Goal: Check status: Check status

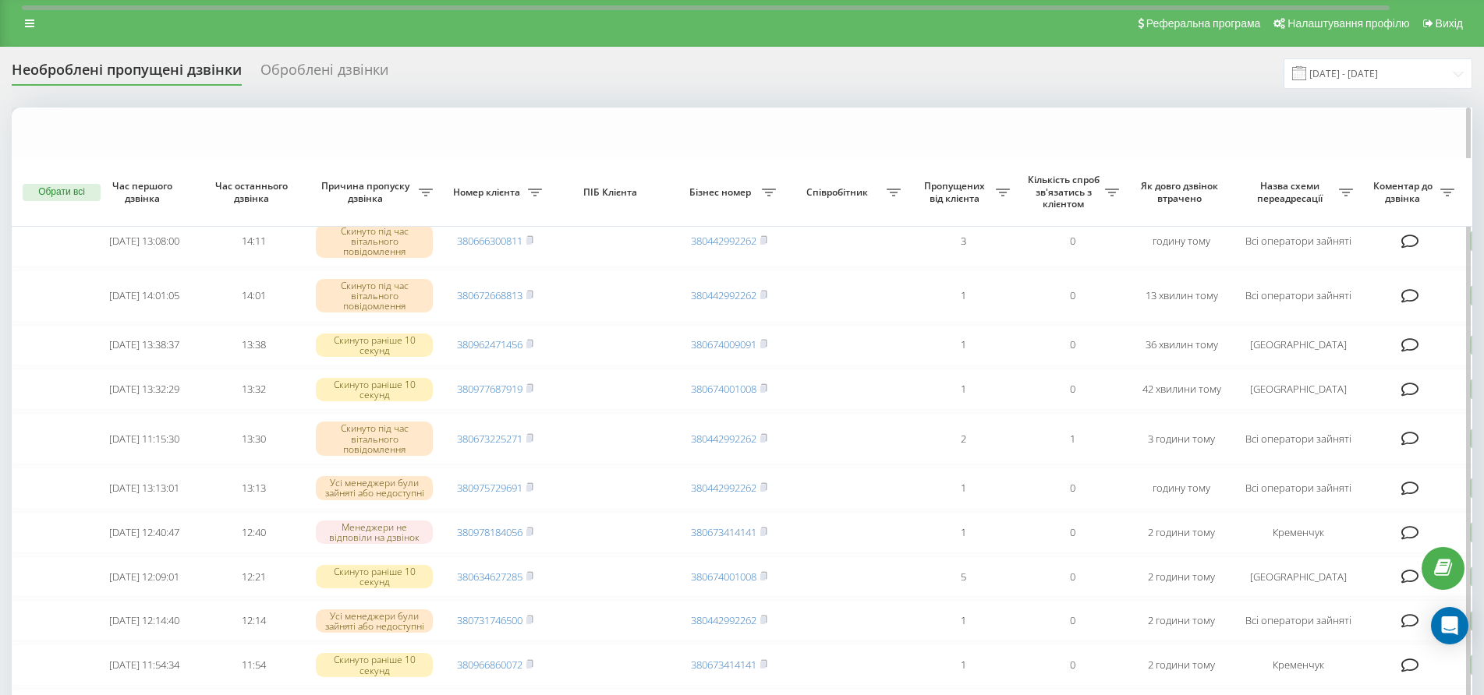
scroll to position [312, 0]
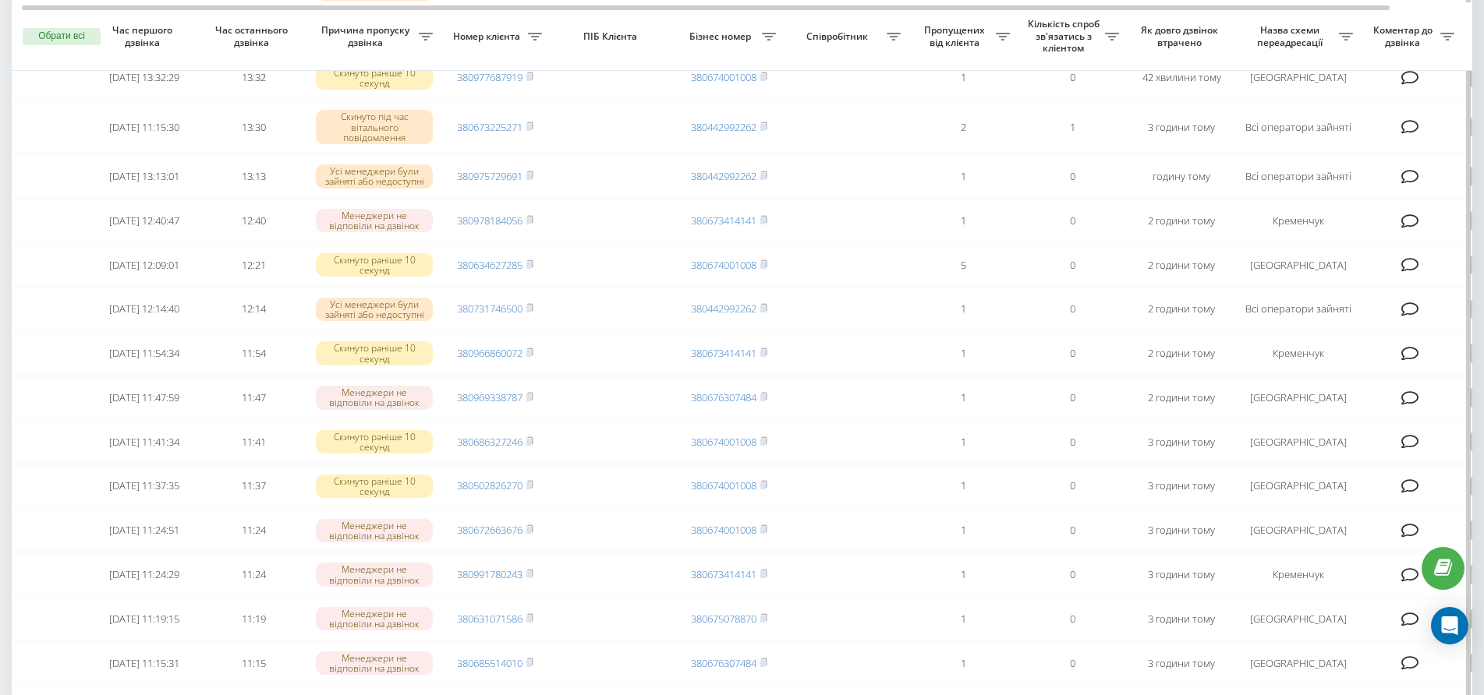
click at [890, 154] on table "Сьогодні 2025-09-23 13:08:00 14:11 Скинуто під час вітального повідомлення 3806…" at bounding box center [791, 483] width 1559 height 1375
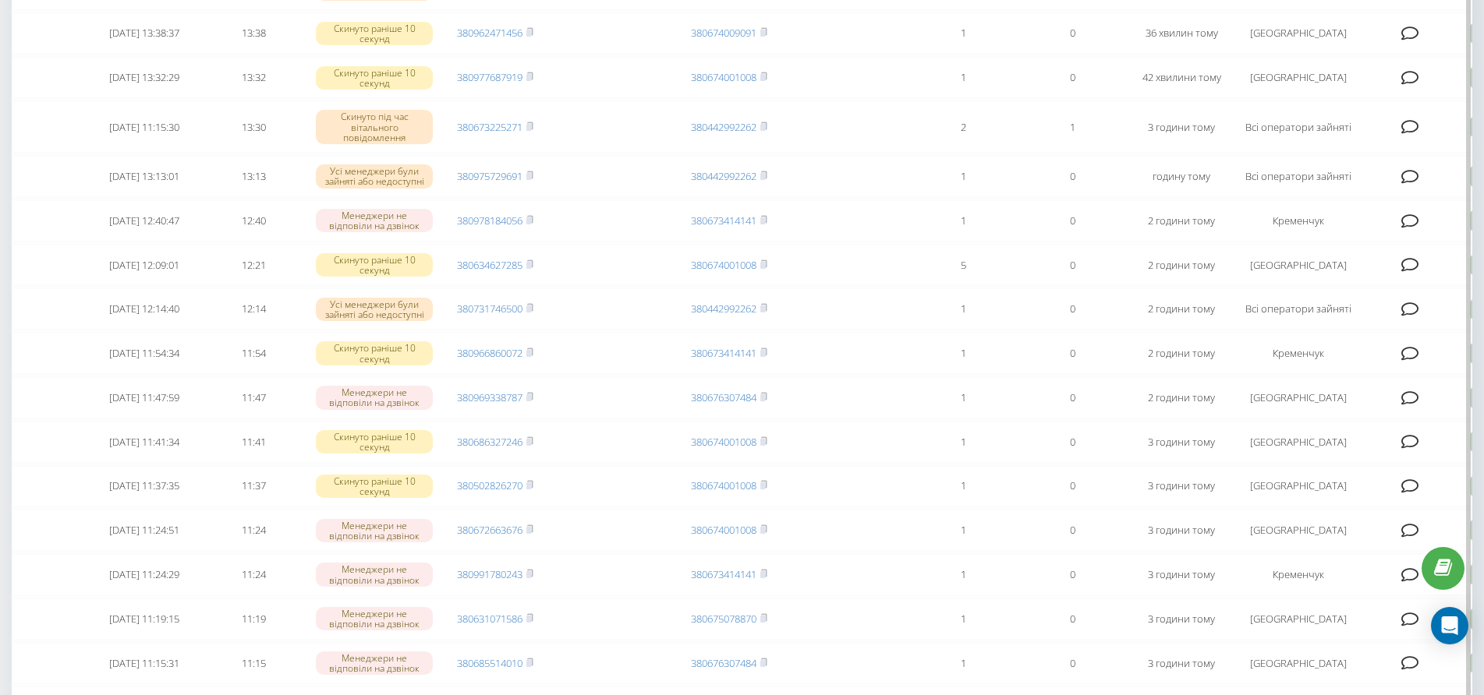
scroll to position [0, 0]
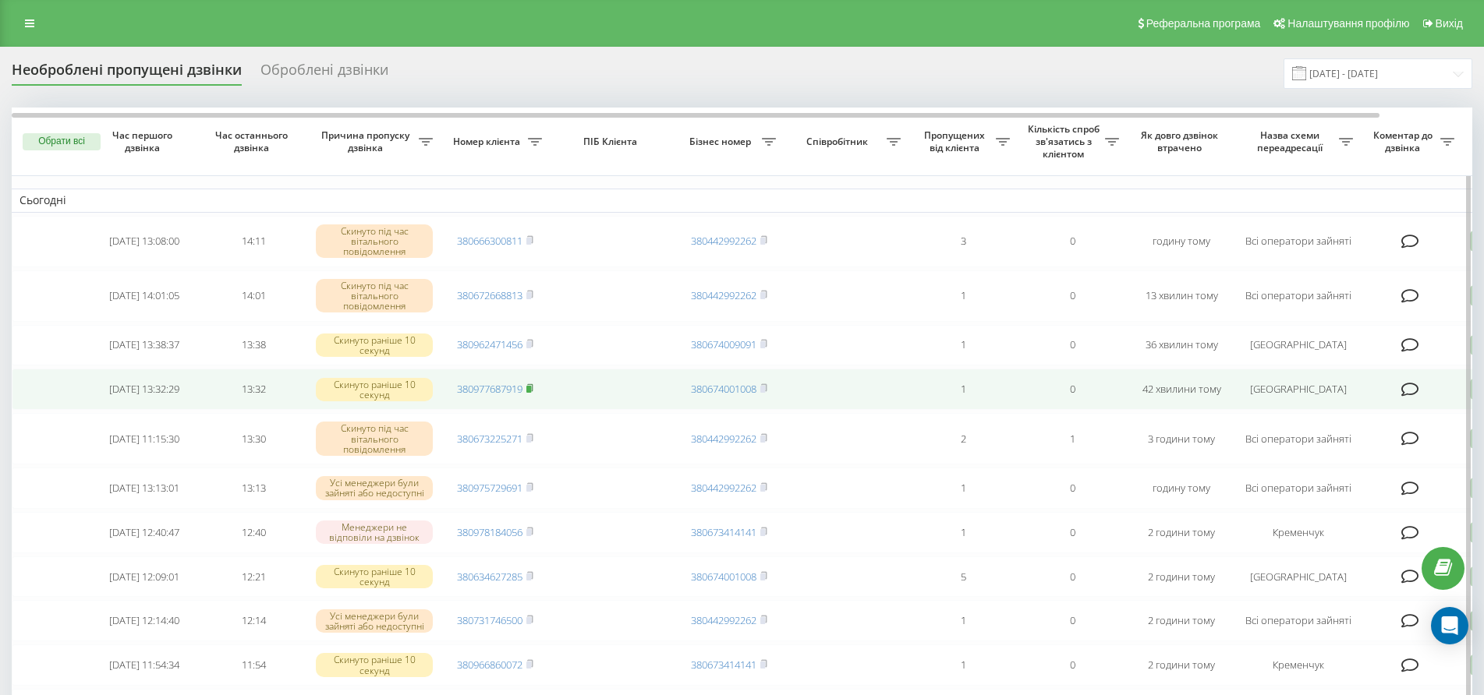
click at [530, 388] on rect at bounding box center [528, 389] width 5 height 7
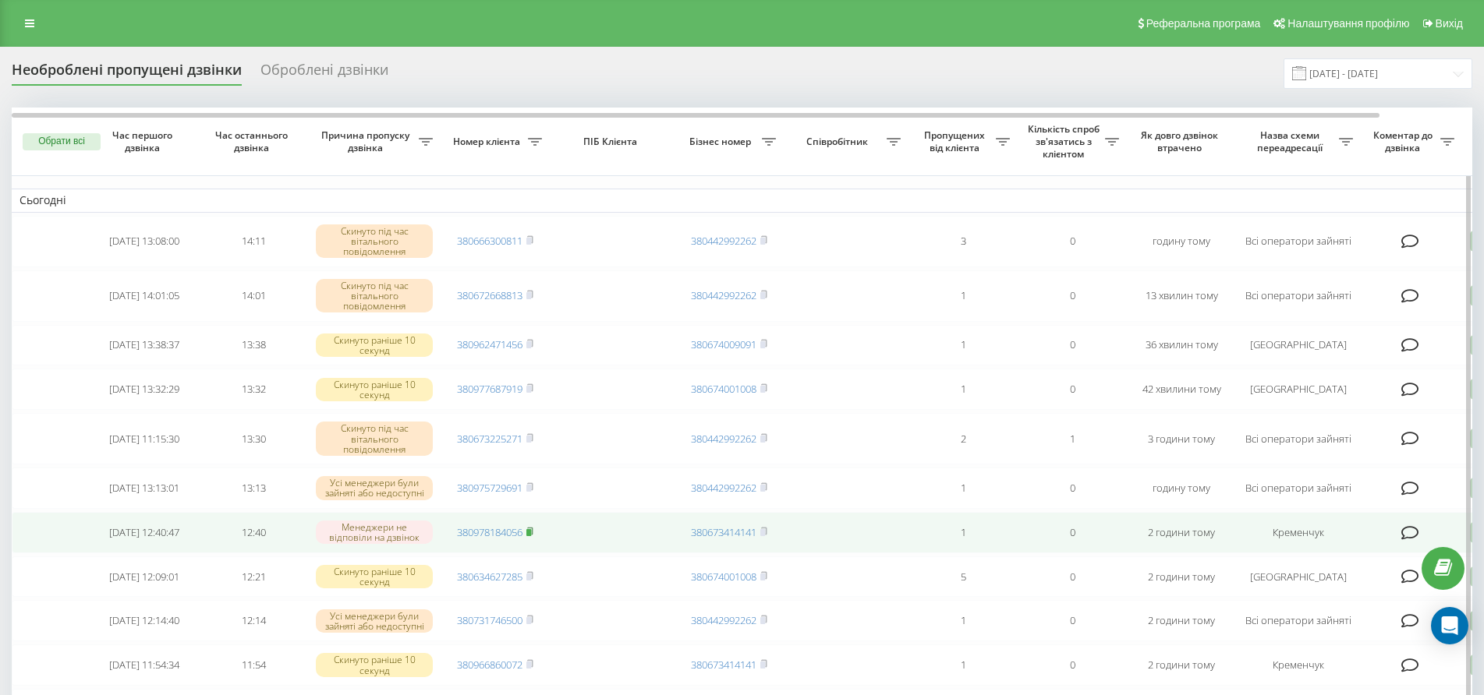
click at [528, 535] on rect at bounding box center [528, 532] width 5 height 7
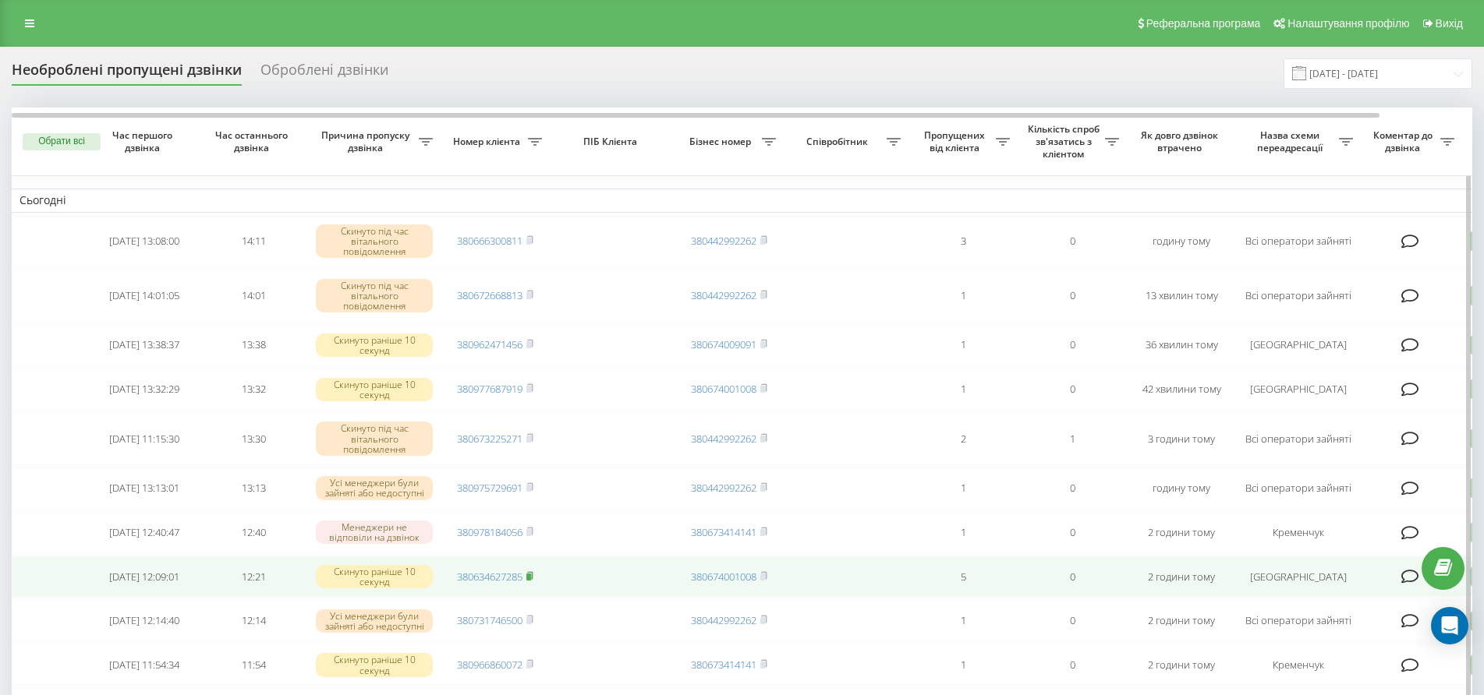
click at [529, 575] on rect at bounding box center [528, 577] width 5 height 7
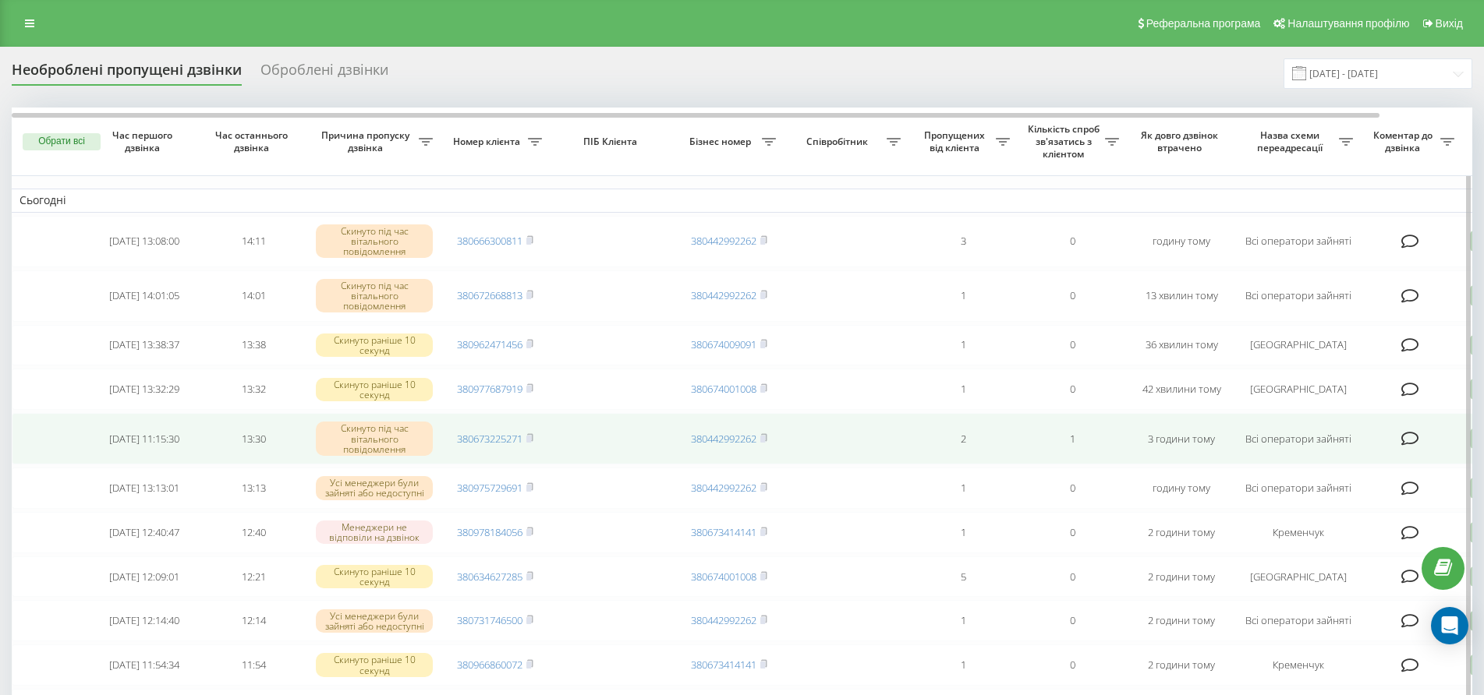
scroll to position [78, 0]
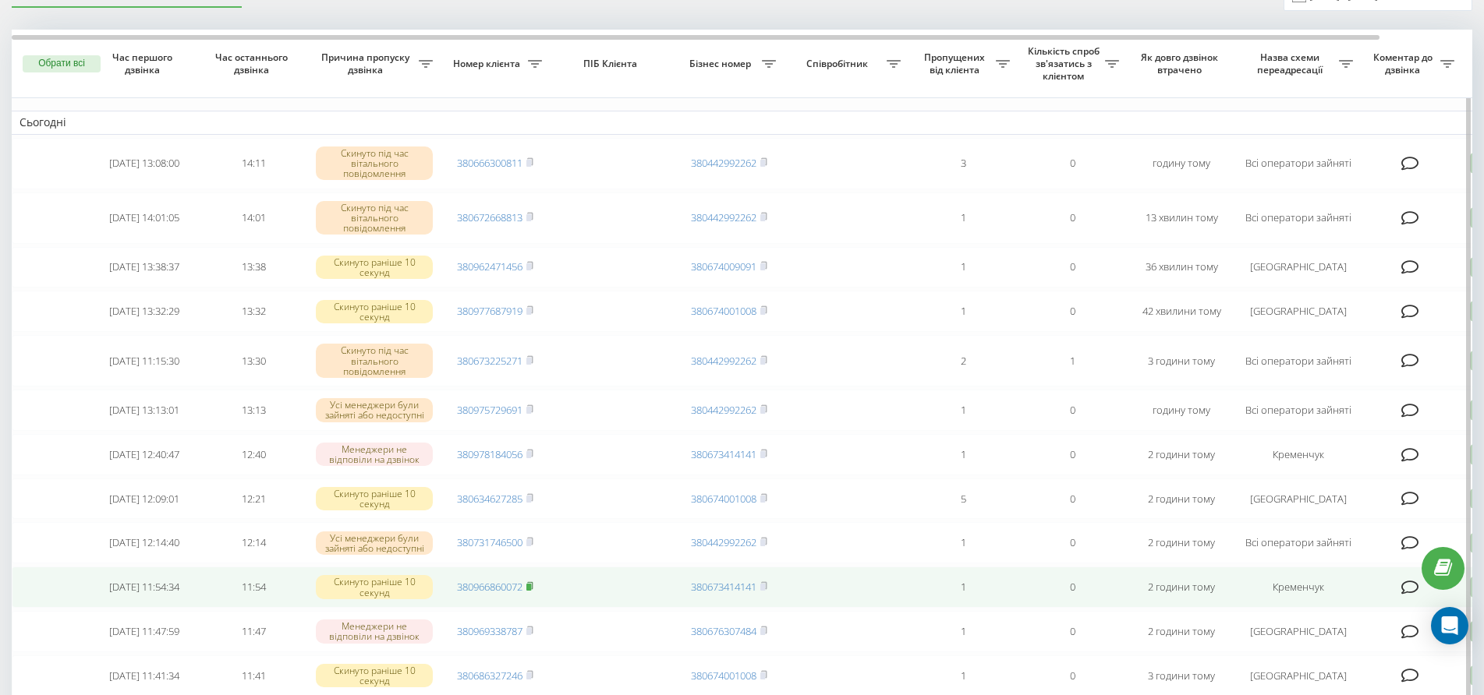
click at [530, 587] on rect at bounding box center [528, 587] width 5 height 7
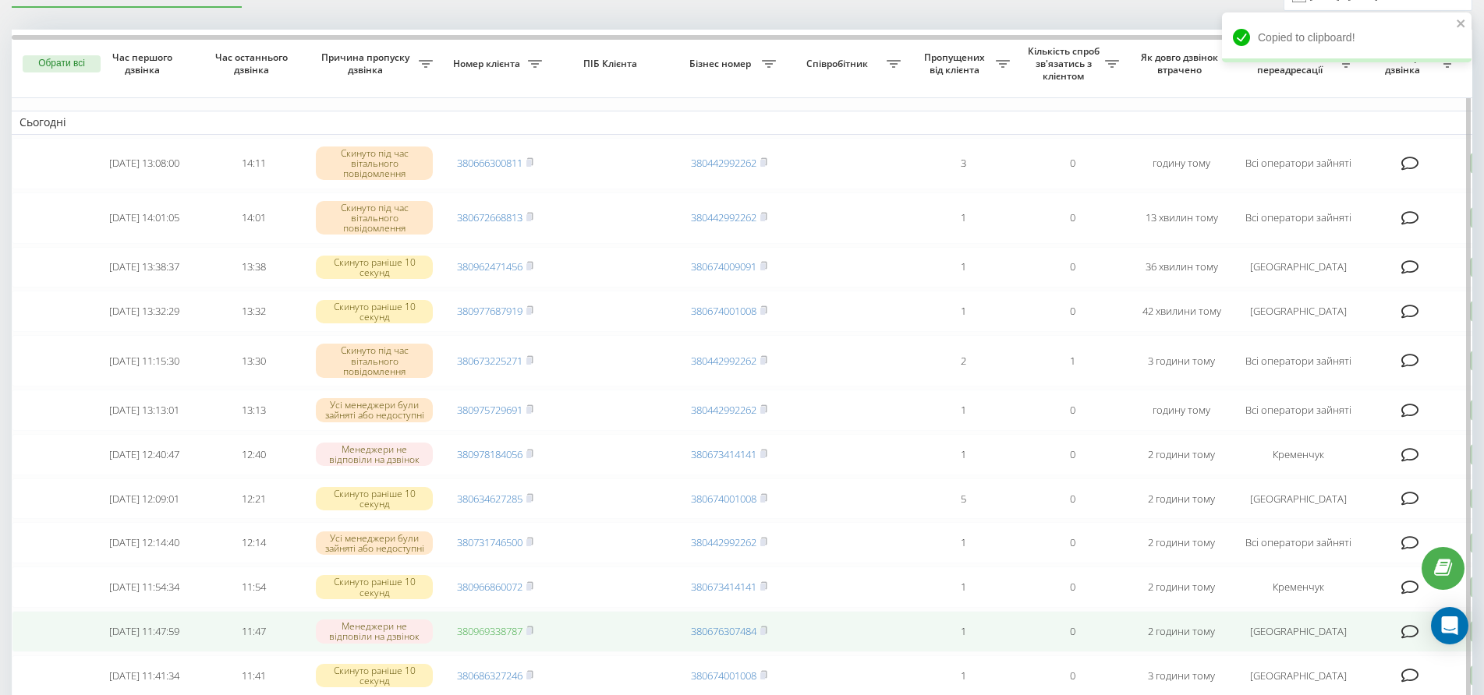
click at [517, 632] on link "380969338787" at bounding box center [489, 632] width 65 height 14
click at [531, 632] on rect at bounding box center [528, 631] width 5 height 7
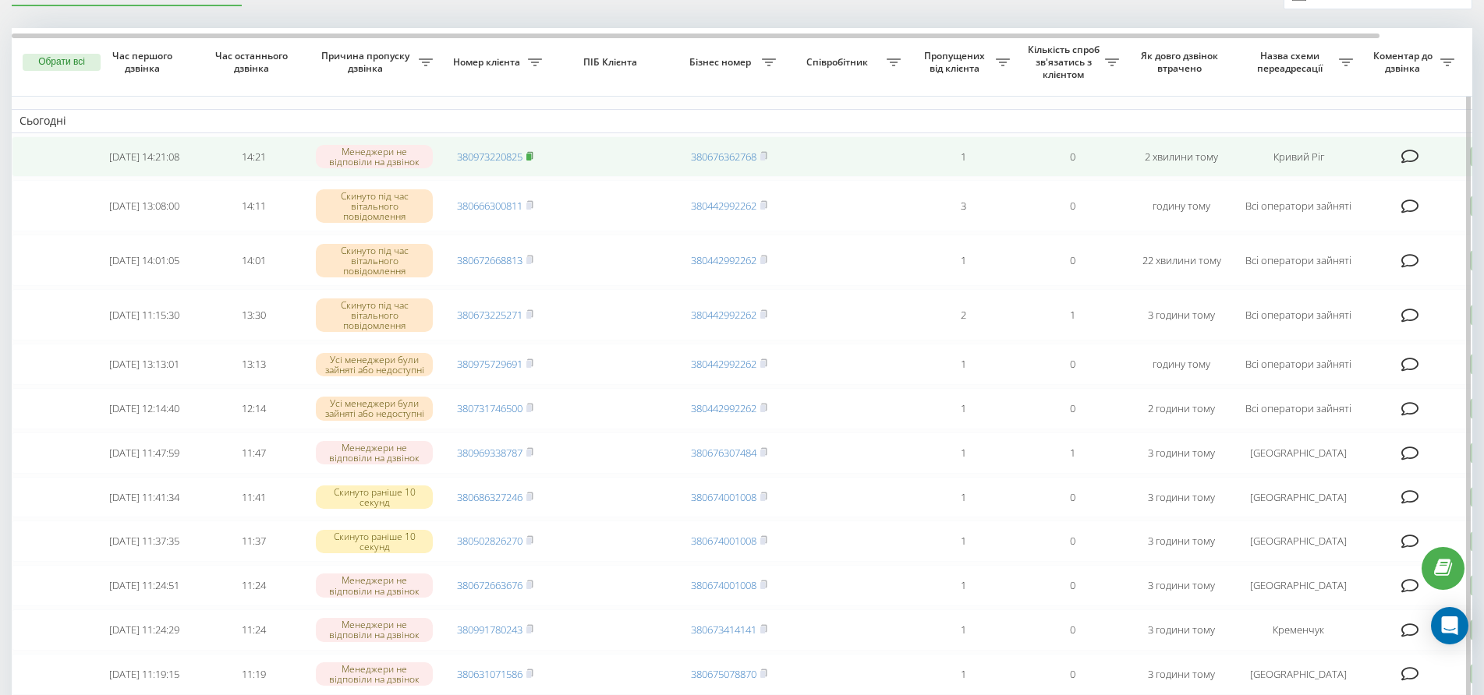
click at [528, 155] on rect at bounding box center [528, 157] width 5 height 7
